Goal: Information Seeking & Learning: Learn about a topic

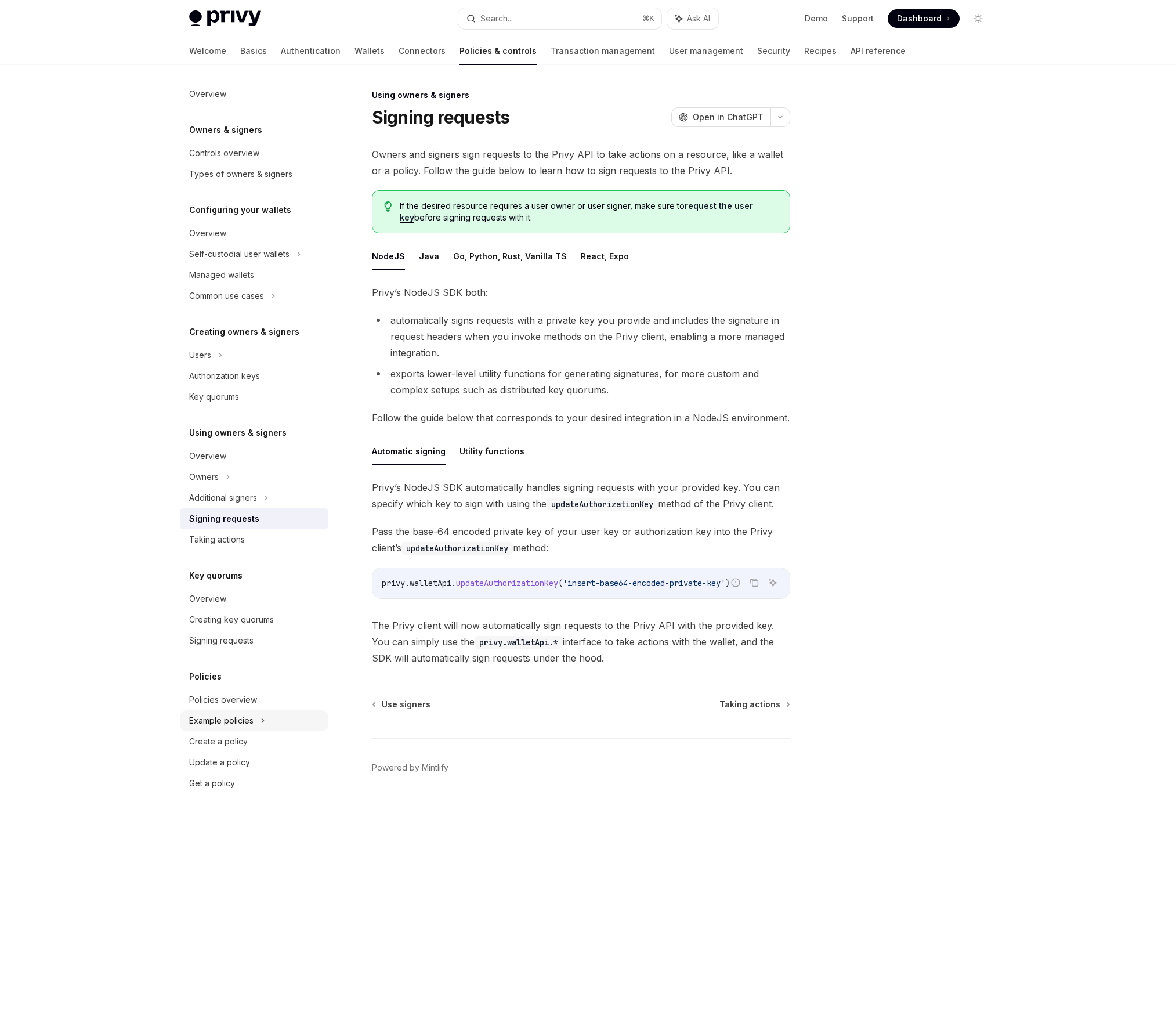
click at [269, 717] on div "Example policies" at bounding box center [254, 720] width 148 height 21
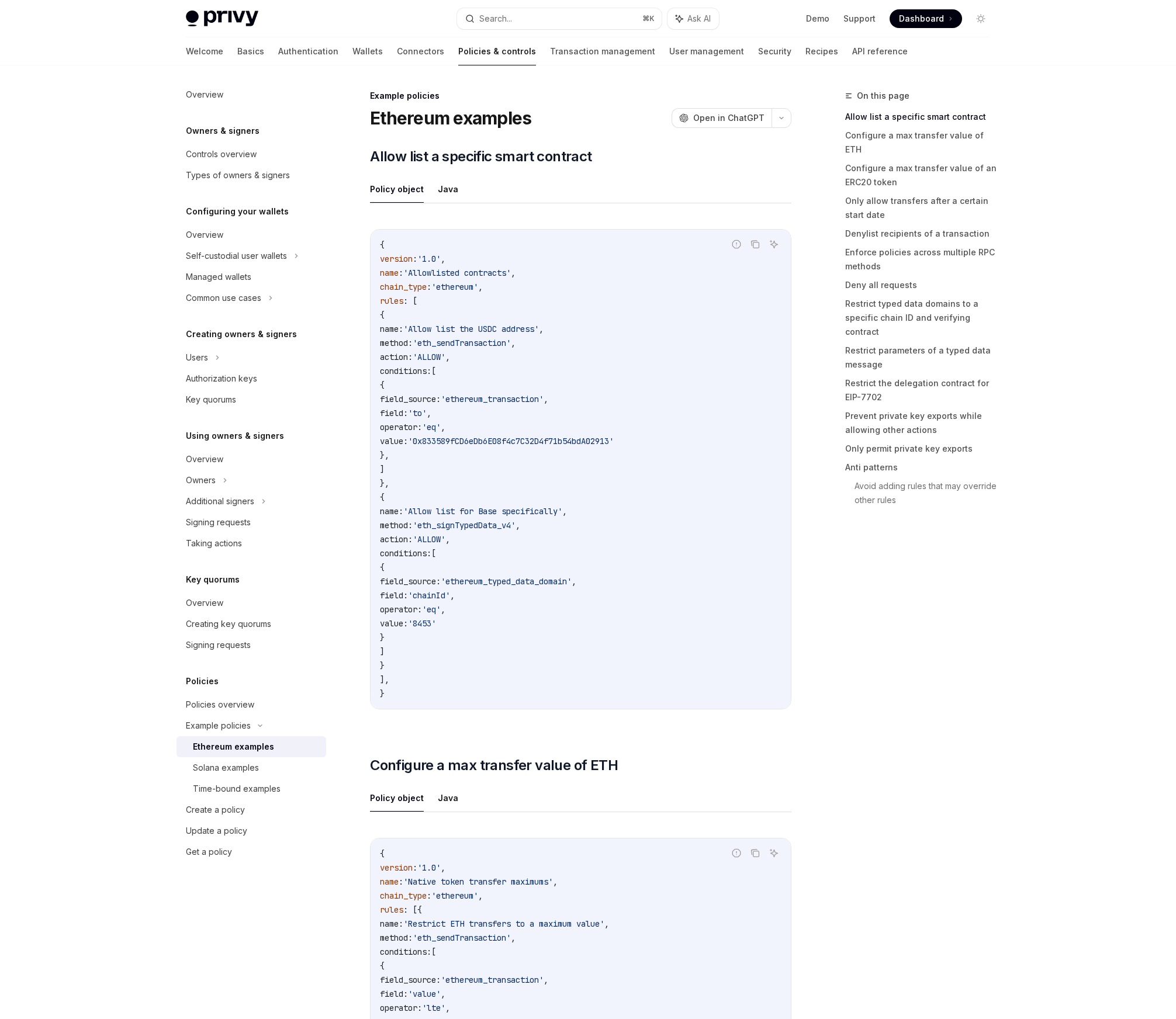
drag, startPoint x: 564, startPoint y: 156, endPoint x: 522, endPoint y: 150, distance: 42.4
click at [564, 156] on span "Allow list a specific smart contract" at bounding box center [481, 157] width 222 height 19
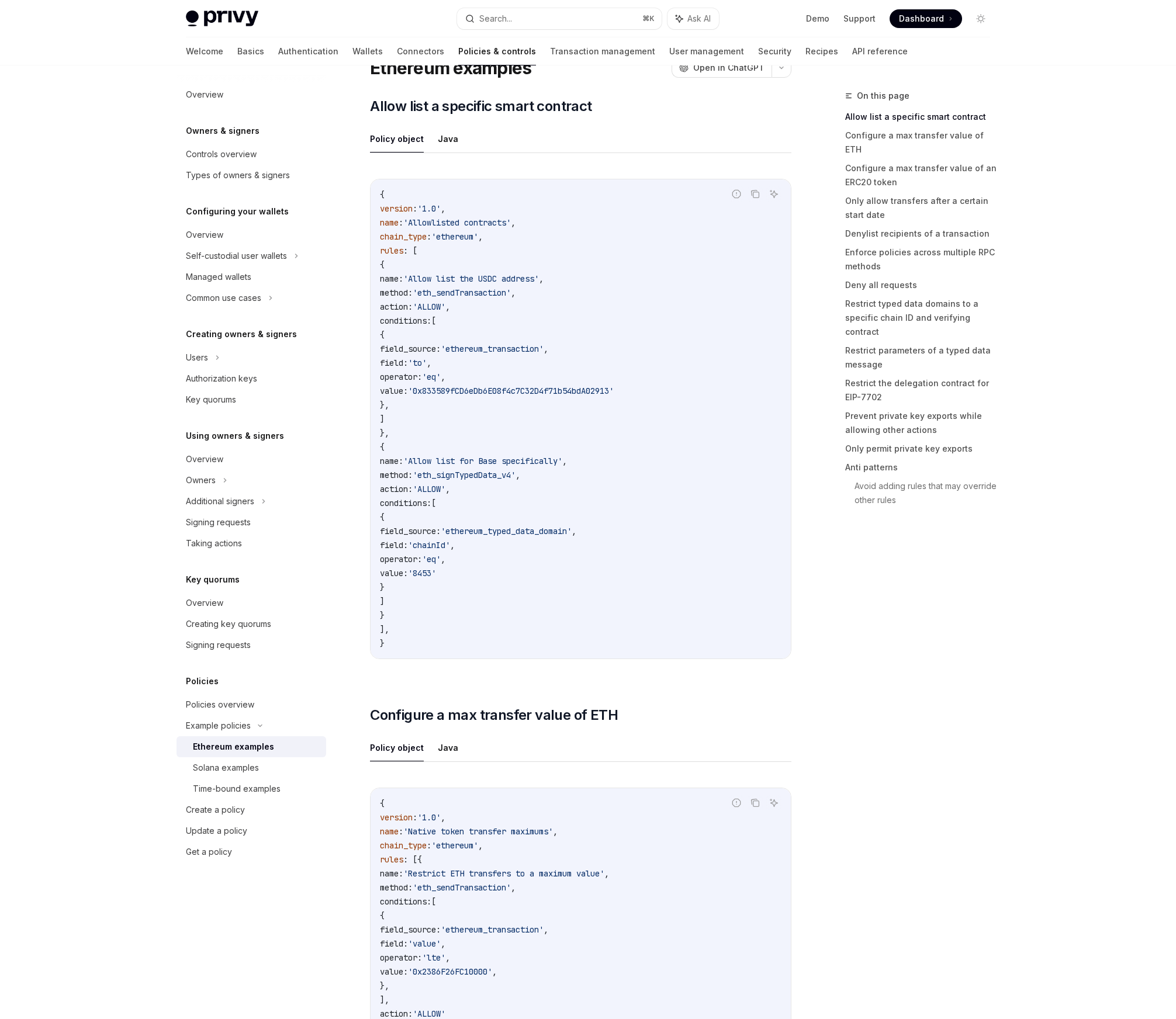
scroll to position [58, 0]
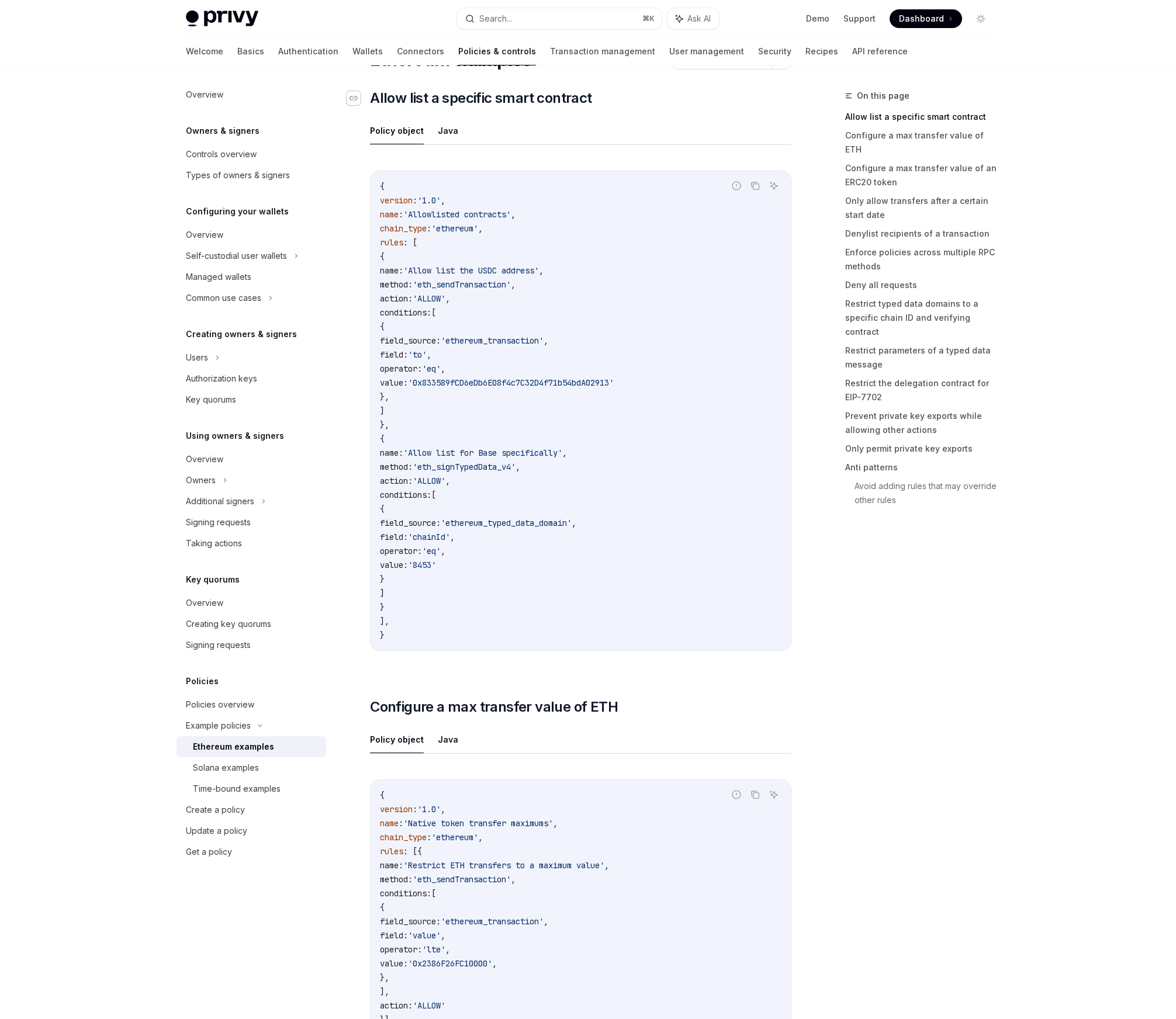
click at [358, 99] on div "Navigate to header" at bounding box center [353, 98] width 14 height 14
click at [553, 377] on span "'0x833589fCD6eDb6E08f4c7C32D4f71b54bdA02913'" at bounding box center [510, 383] width 206 height 11
copy span "0x833589fCD6eDb6E08f4c7C32D4f71b54bdA02913"
click at [234, 508] on div "Additional signers" at bounding box center [220, 502] width 68 height 14
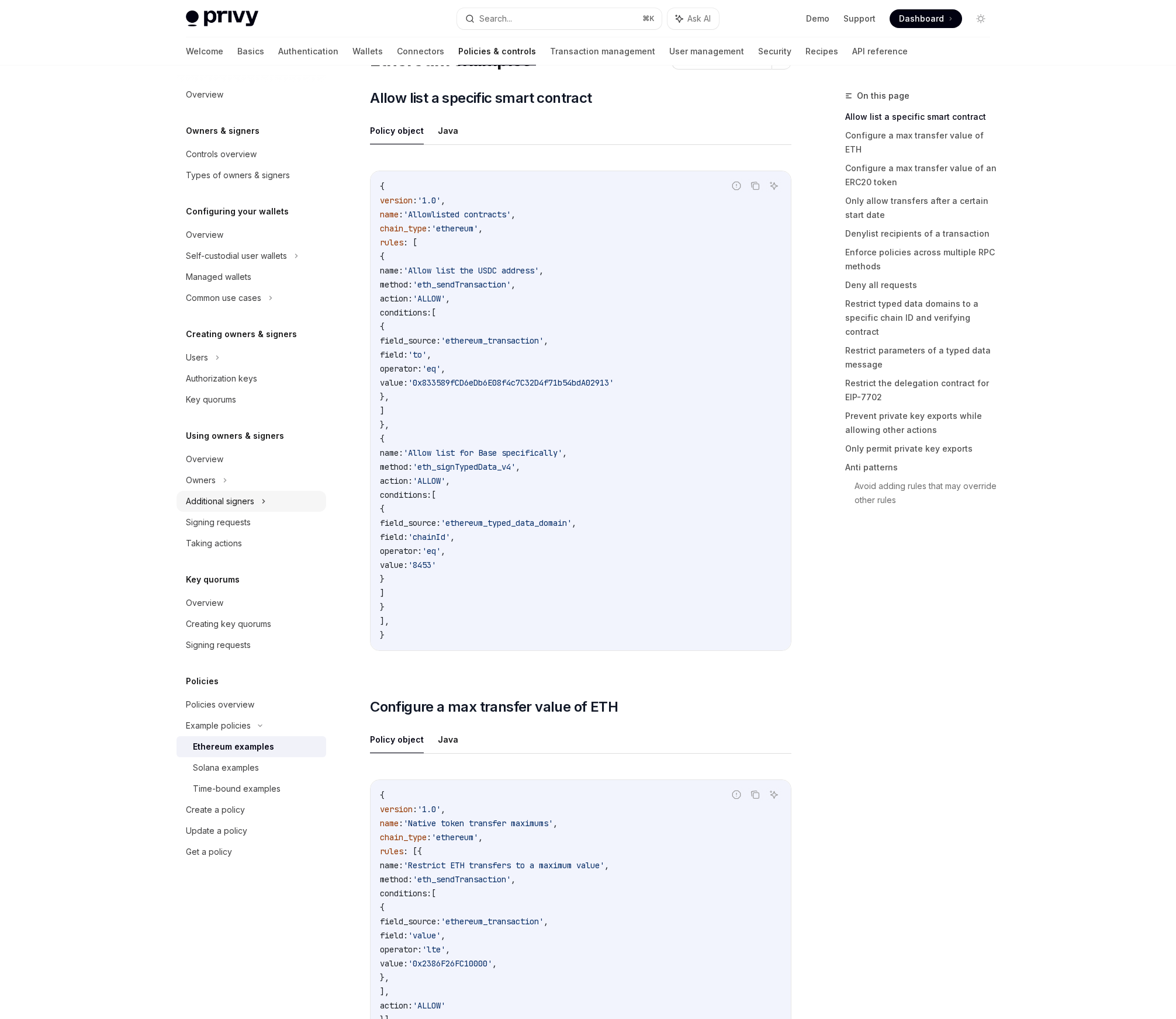
type textarea "*"
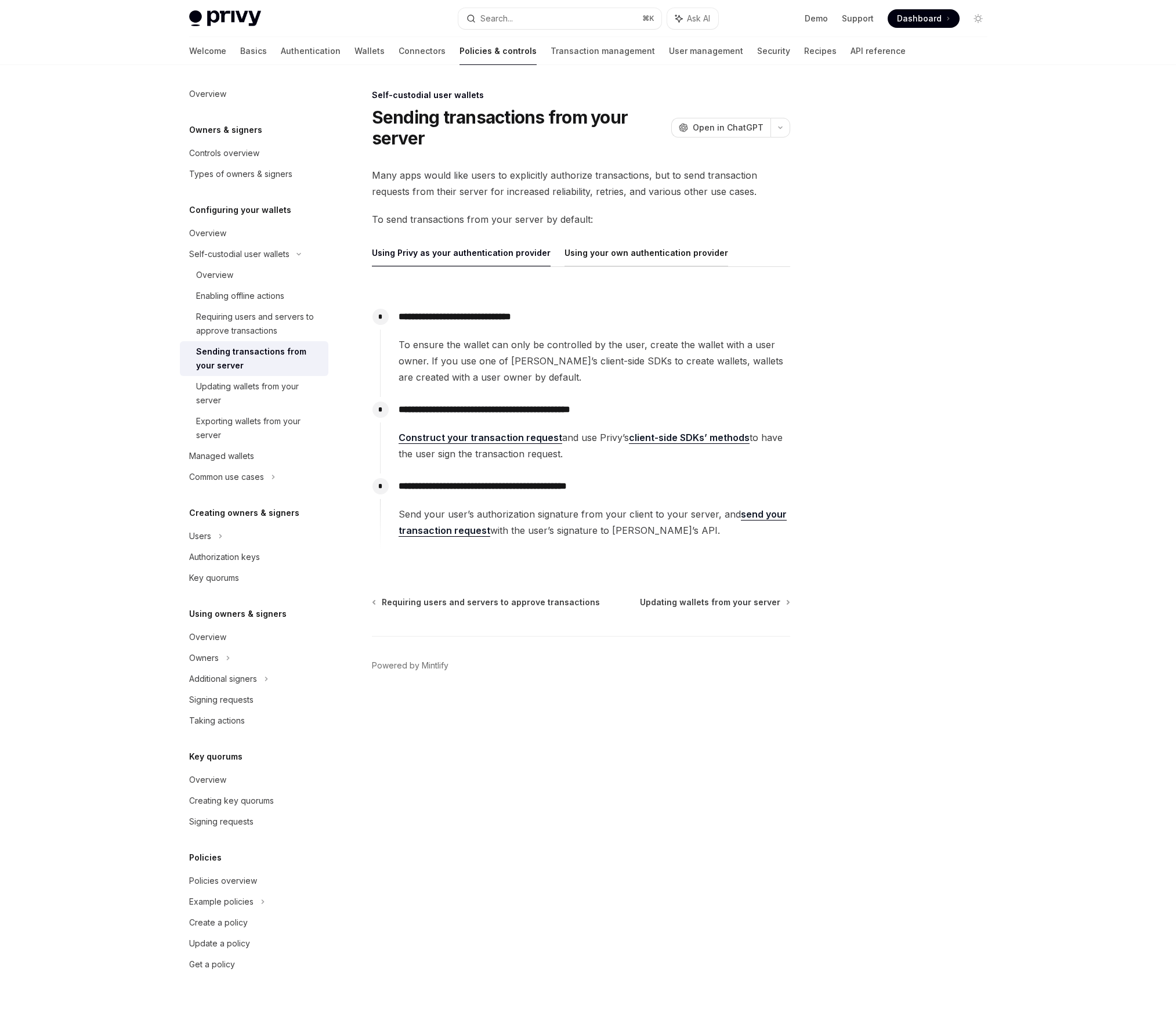
click at [621, 250] on button "Using your own authentication provider" at bounding box center [646, 252] width 164 height 27
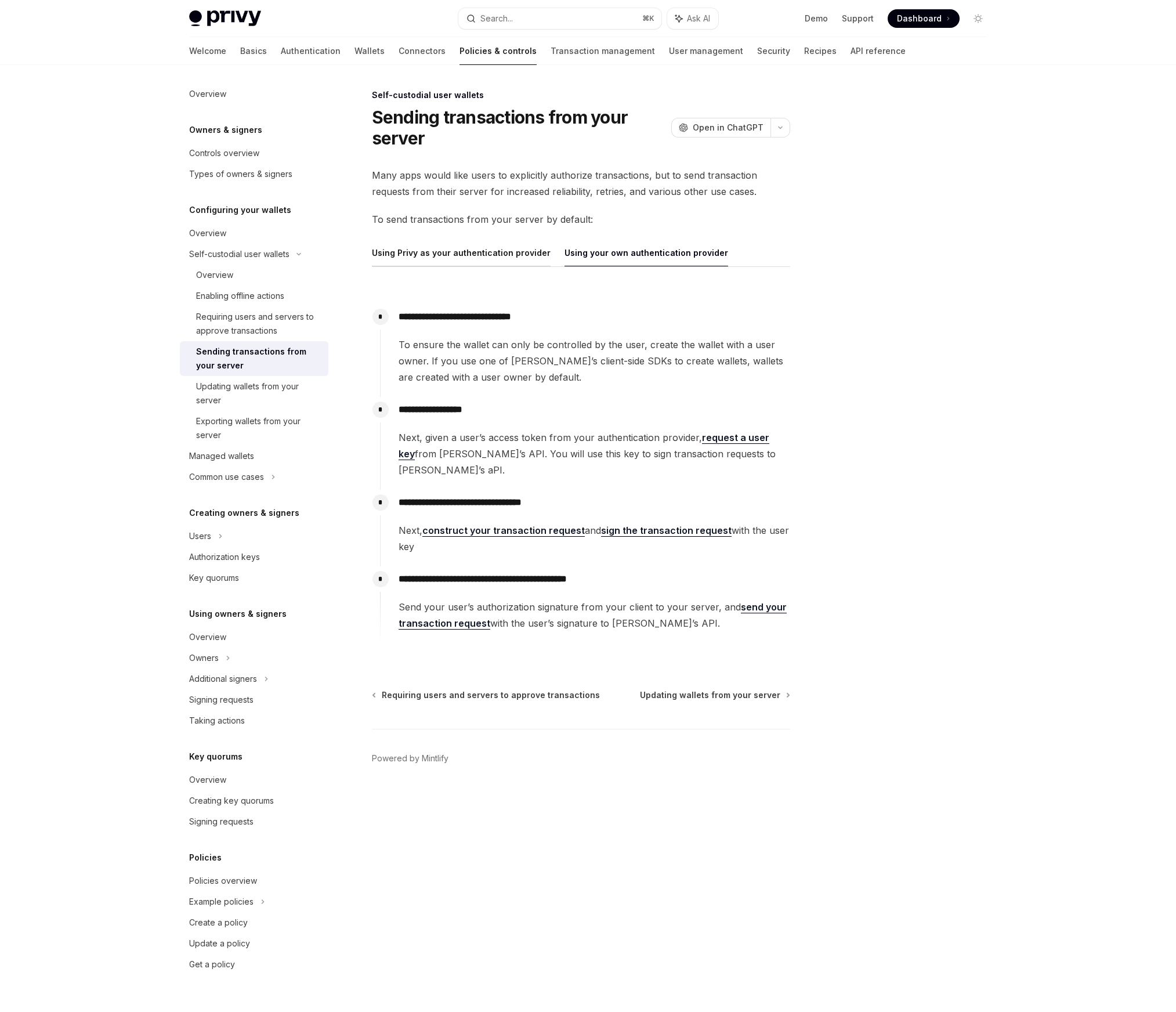
click at [530, 253] on button "Using Privy as your authentication provider" at bounding box center [462, 252] width 179 height 27
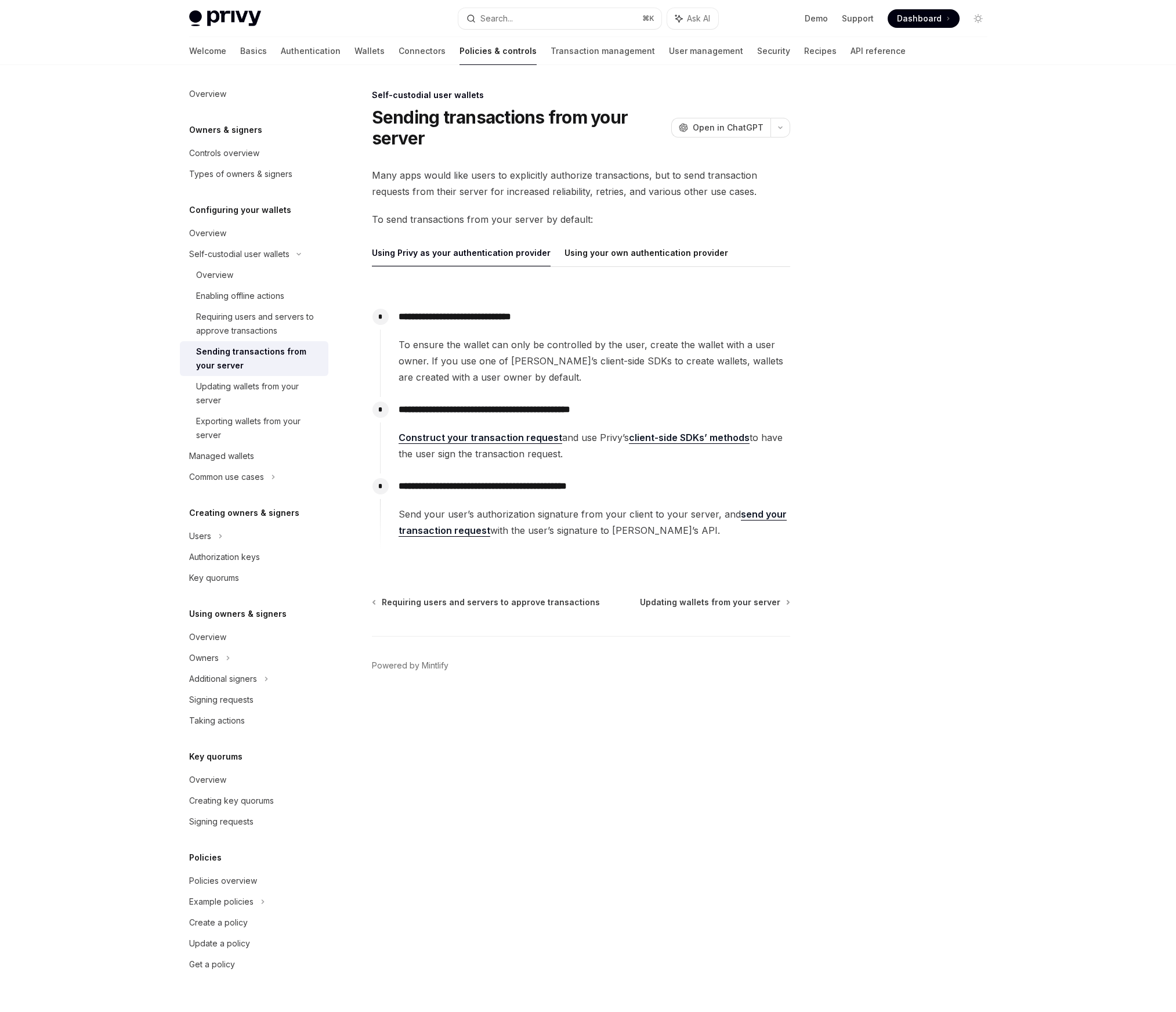
click at [530, 253] on button "Using Privy as your authentication provider" at bounding box center [462, 252] width 179 height 27
click at [275, 353] on div "Sending transactions from your server" at bounding box center [258, 359] width 125 height 28
type textarea "*"
click at [786, 170] on span "Many apps would like users to explicitly authorize transactions, but to send tr…" at bounding box center [581, 184] width 418 height 33
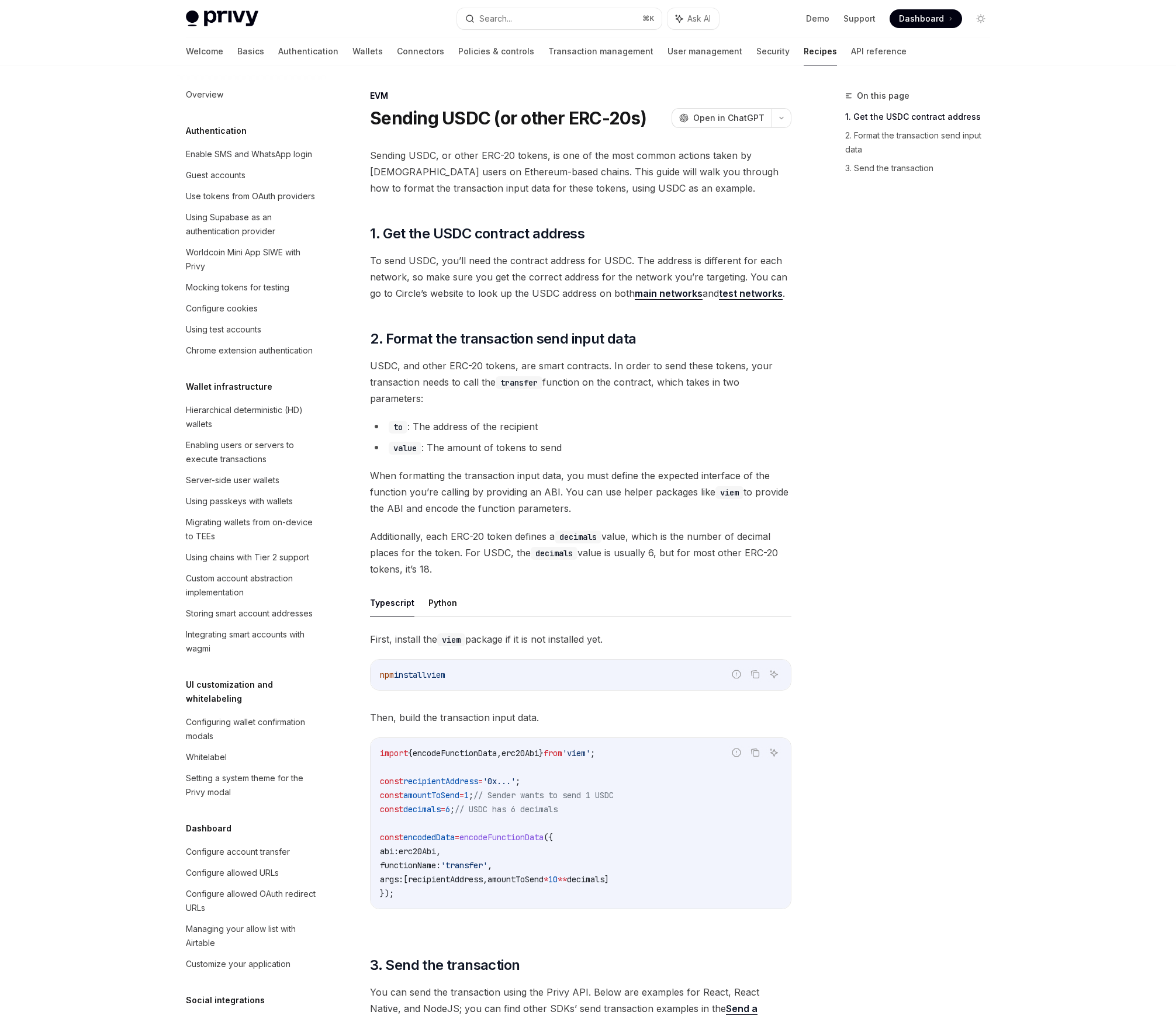
scroll to position [1327, 0]
